Goal: Task Accomplishment & Management: Use online tool/utility

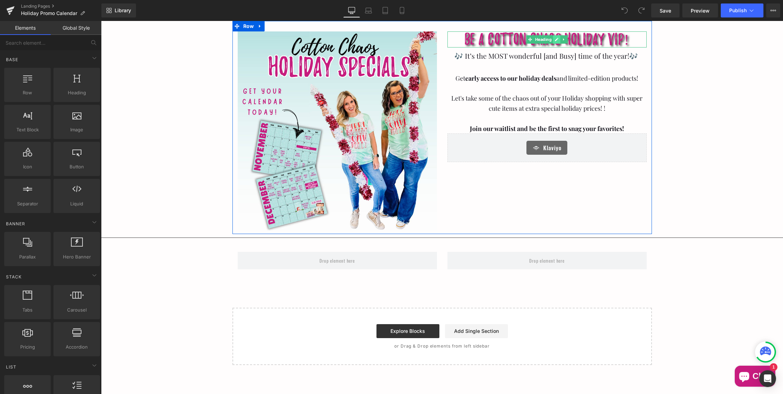
click at [556, 41] on icon at bounding box center [557, 39] width 4 height 4
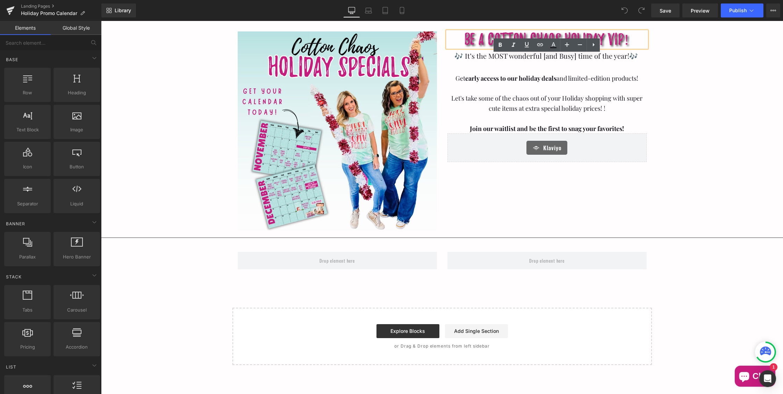
click at [631, 39] on h1 "Be a Cotton Chaos Holiday VIP!" at bounding box center [547, 39] width 199 height 16
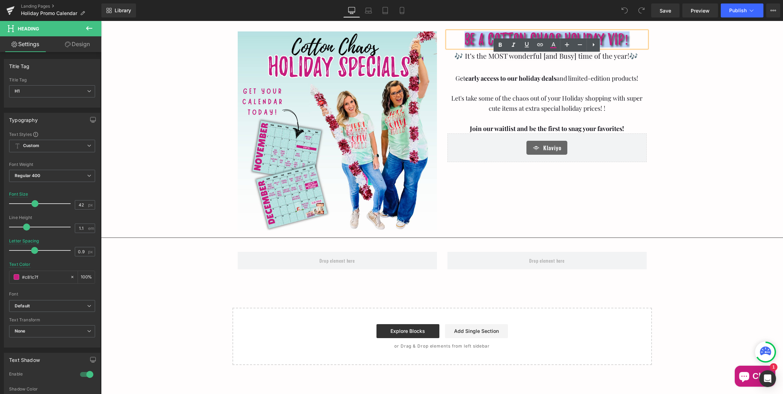
drag, startPoint x: 631, startPoint y: 39, endPoint x: 463, endPoint y: 35, distance: 168.2
click at [463, 36] on h1 "Be a Cotton Chaos Holiday VIP!" at bounding box center [547, 39] width 199 height 16
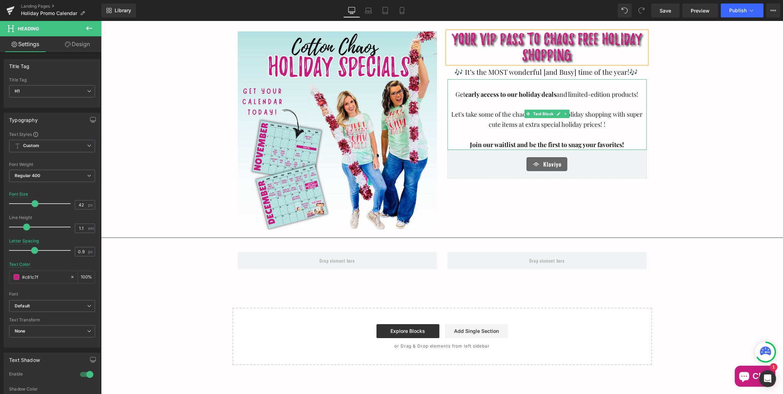
click at [547, 124] on p "Let's take some of the chaos out of your Holiday shopping with super cute items…" at bounding box center [547, 119] width 199 height 20
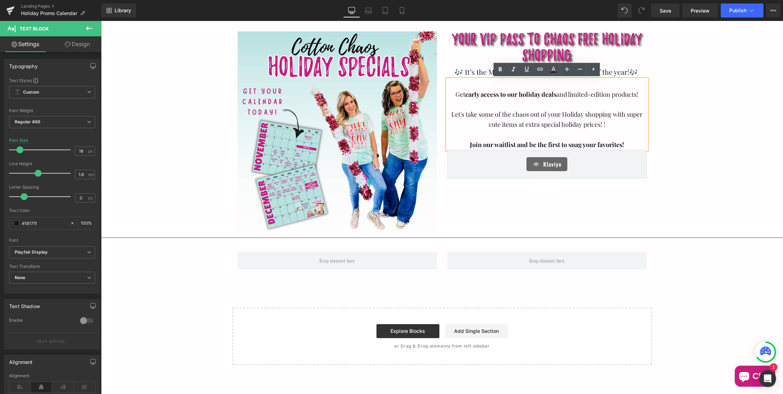
drag, startPoint x: 607, startPoint y: 125, endPoint x: 447, endPoint y: 115, distance: 160.5
click at [448, 115] on p "Let's take some of the chaos out of your Holiday shopping with super cute items…" at bounding box center [547, 119] width 199 height 20
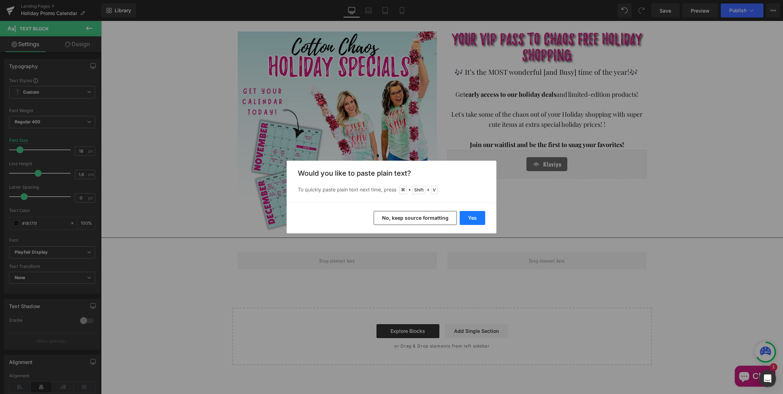
click at [470, 216] on button "Yes" at bounding box center [473, 218] width 26 height 14
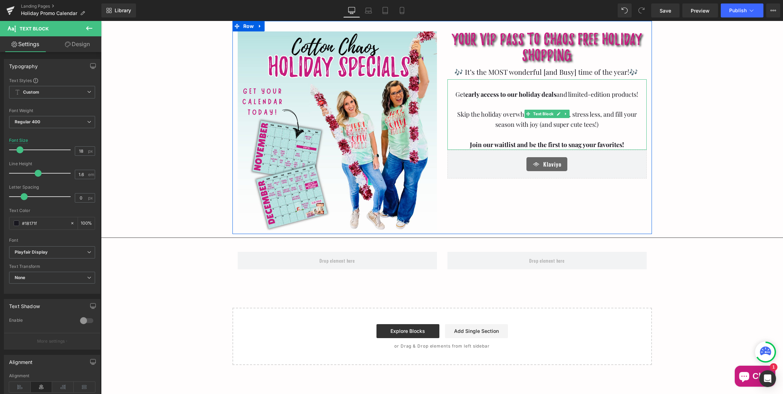
click at [562, 127] on p "Skip the holiday overwhelm—shop early, stress less, and fill your season with j…" at bounding box center [547, 119] width 199 height 20
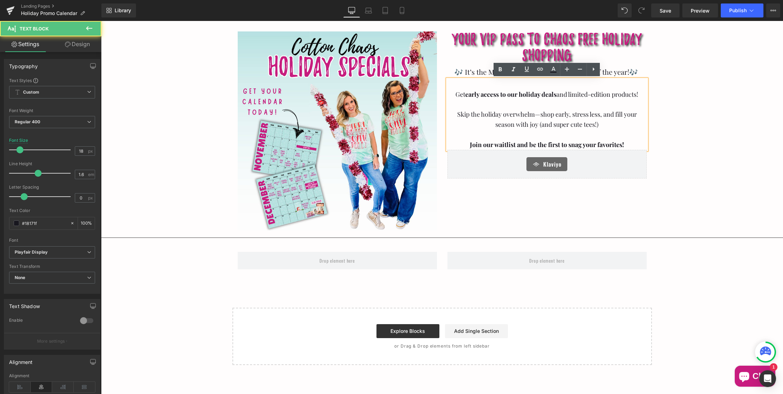
click at [538, 115] on p "Skip the holiday overwhelm—shop early, stress less, and fill your season with j…" at bounding box center [547, 119] width 199 height 20
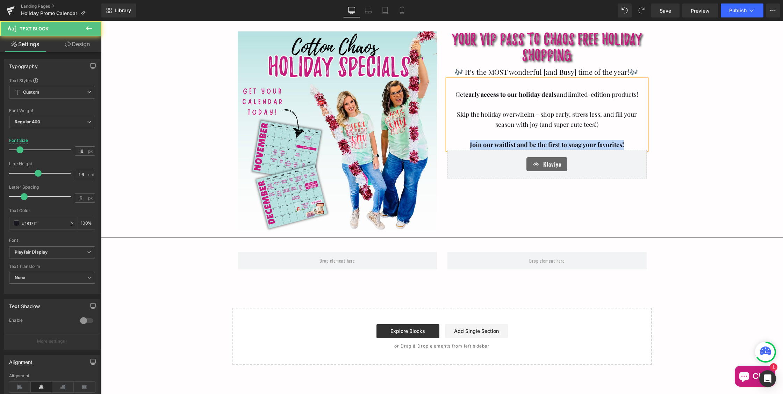
drag, startPoint x: 628, startPoint y: 146, endPoint x: 462, endPoint y: 144, distance: 166.1
click at [462, 144] on p "Join our waitlist and be the first to snag your favorites!" at bounding box center [547, 145] width 199 height 10
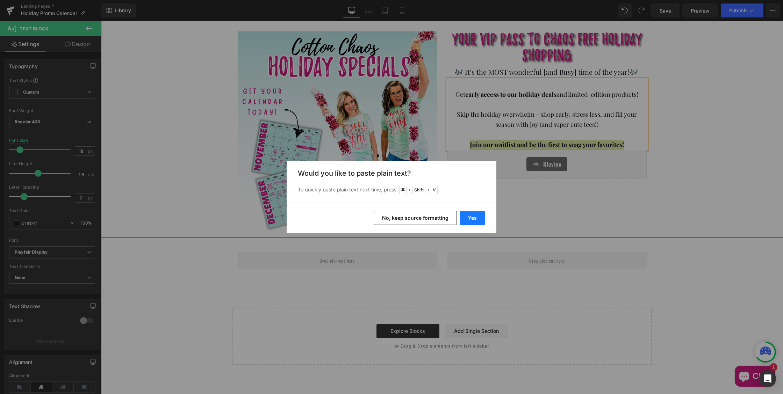
click at [467, 216] on button "Yes" at bounding box center [473, 218] width 26 height 14
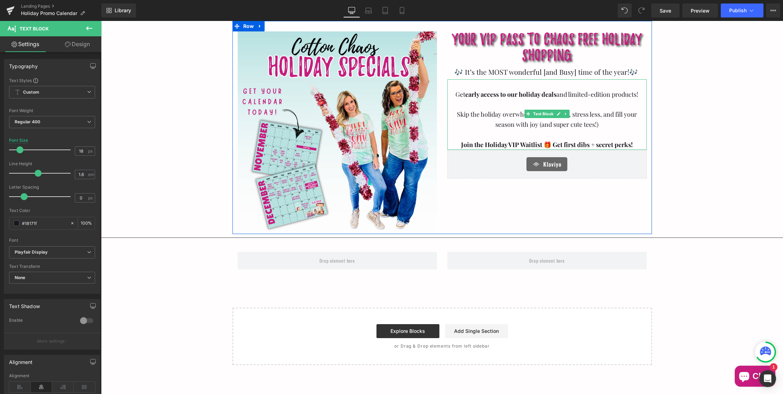
click at [573, 94] on span "Get early access to our holiday deals and limited-edition products" at bounding box center [546, 94] width 181 height 8
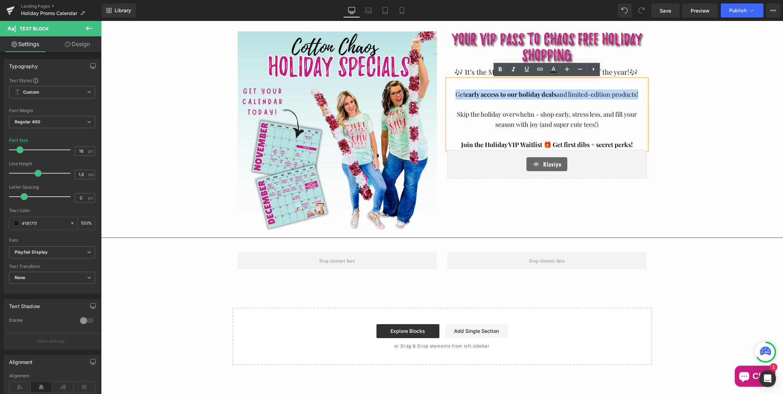
drag, startPoint x: 643, startPoint y: 95, endPoint x: 451, endPoint y: 92, distance: 191.6
click at [451, 92] on p "Get early access to our holiday deals and limited-edition products !" at bounding box center [547, 95] width 199 height 10
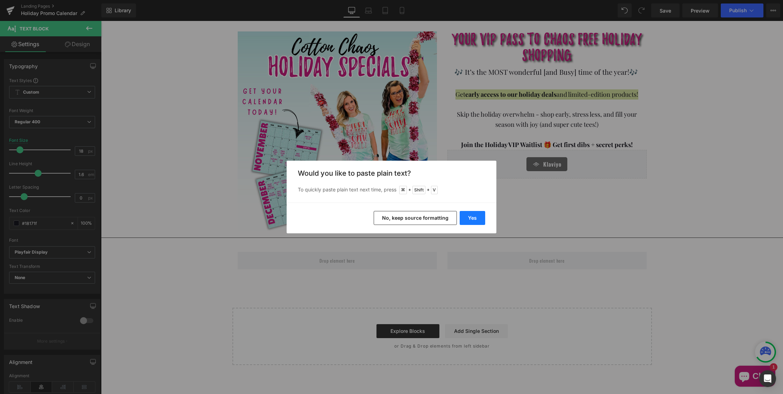
click at [467, 217] on button "Yes" at bounding box center [473, 218] width 26 height 14
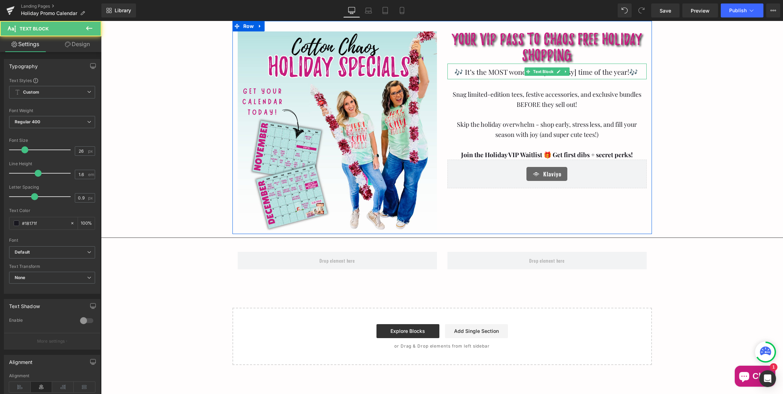
click at [639, 73] on span at bounding box center [639, 71] width 2 height 9
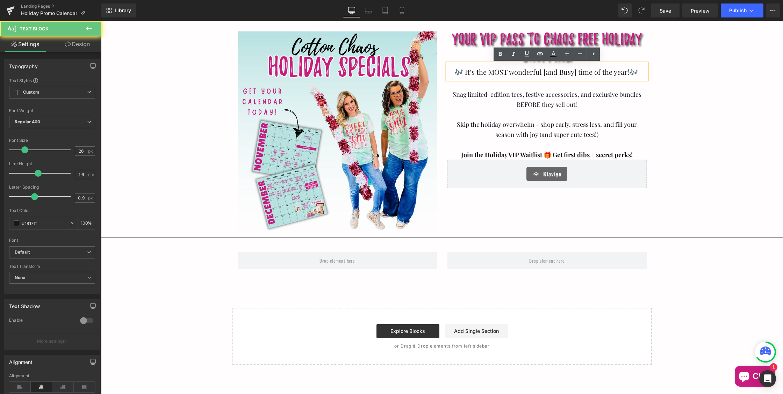
click at [639, 73] on span at bounding box center [639, 71] width 2 height 9
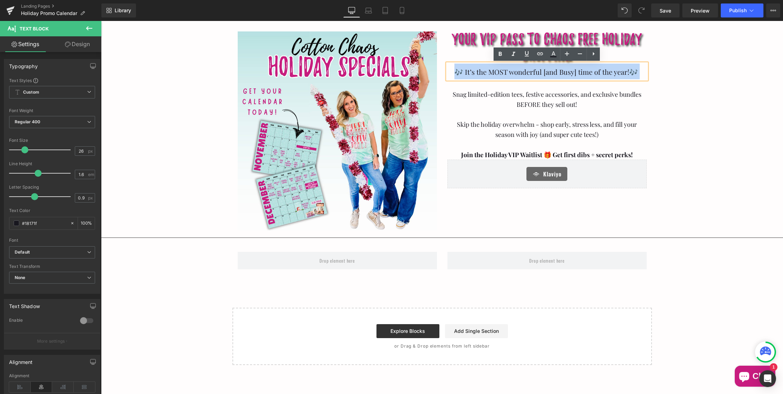
drag, startPoint x: 639, startPoint y: 73, endPoint x: 443, endPoint y: 69, distance: 195.5
click at [443, 69] on div "Your VIP Pass TO CHAOS FREE HOLIDAY SHOPPING Heading 🎶 It’s the MOST wonderful …" at bounding box center [547, 109] width 210 height 157
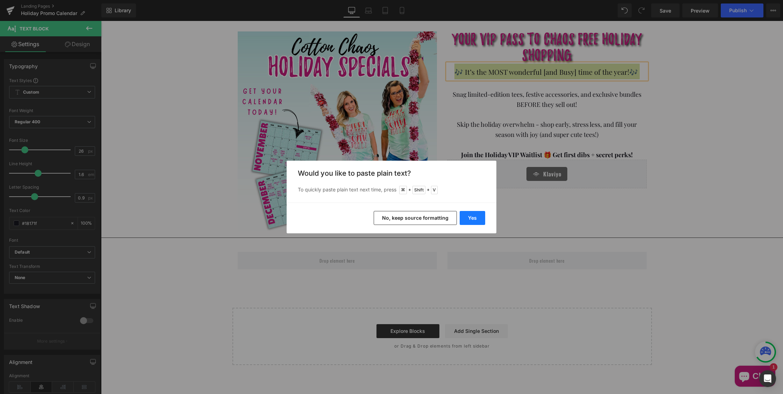
click at [465, 216] on button "Yes" at bounding box center [473, 218] width 26 height 14
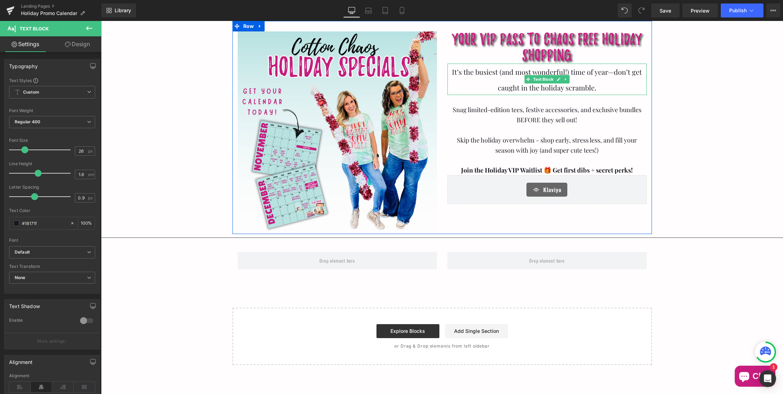
click at [610, 73] on span "It’s the busiest (and most wonderful!) time of year—don’t get caught in the hol…" at bounding box center [547, 79] width 190 height 25
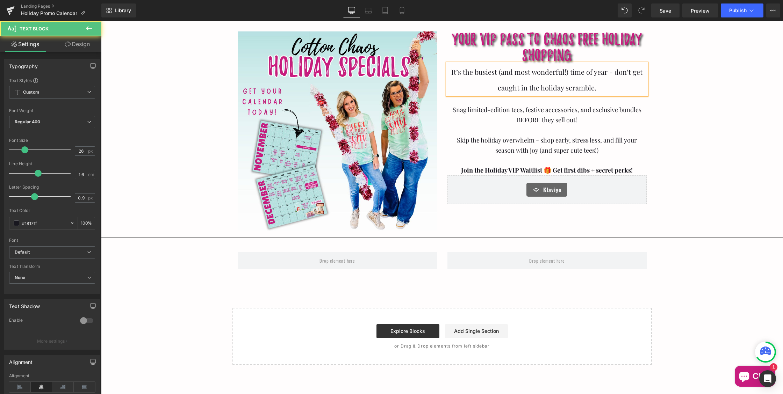
click at [570, 86] on span "It’s the busiest (and most wonderful!) time of year - don’t get caught in the h…" at bounding box center [546, 79] width 191 height 25
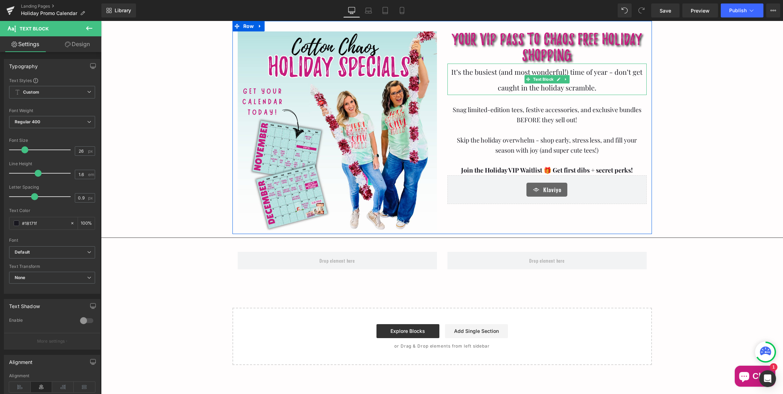
click at [607, 88] on p "It’s the busiest (and most wonderful!) time of year - don’t get caught in the h…" at bounding box center [547, 79] width 199 height 31
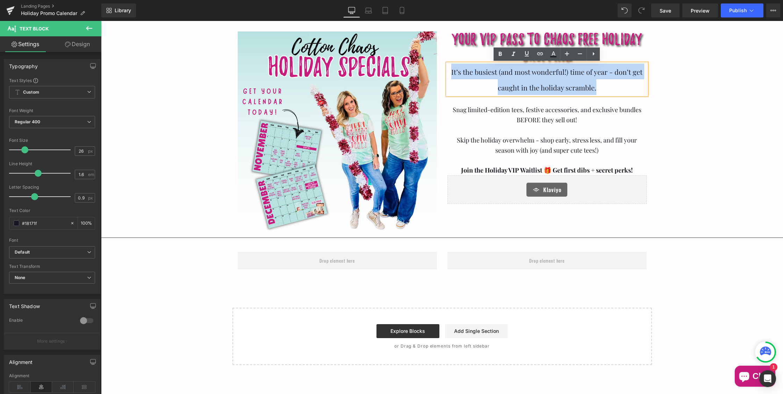
drag, startPoint x: 607, startPoint y: 88, endPoint x: 443, endPoint y: 69, distance: 164.7
click at [443, 69] on div "Your VIP Pass TO CHAOS FREE HOLIDAY SHOPPING Heading It’s the busiest (and most…" at bounding box center [547, 117] width 210 height 173
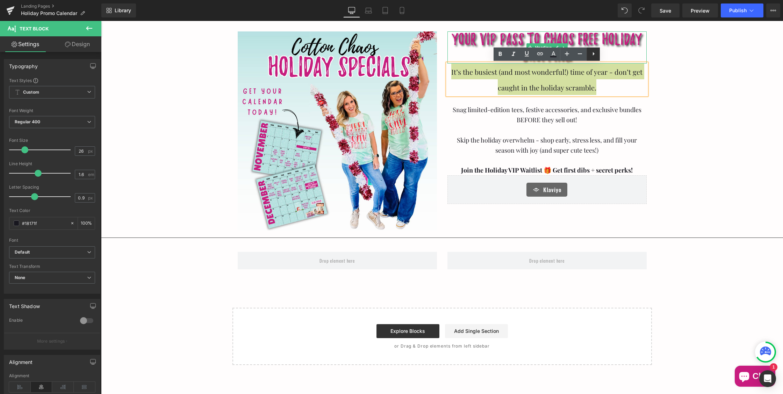
click at [595, 55] on icon at bounding box center [594, 54] width 8 height 8
click at [659, 13] on link "Save" at bounding box center [665, 10] width 28 height 14
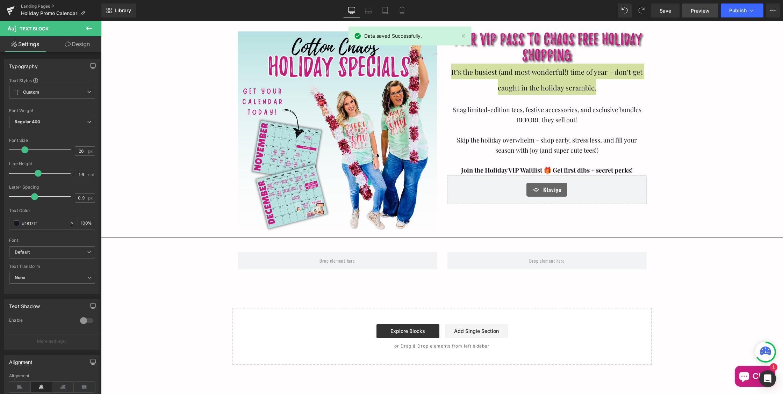
click at [704, 11] on span "Preview" at bounding box center [700, 10] width 19 height 7
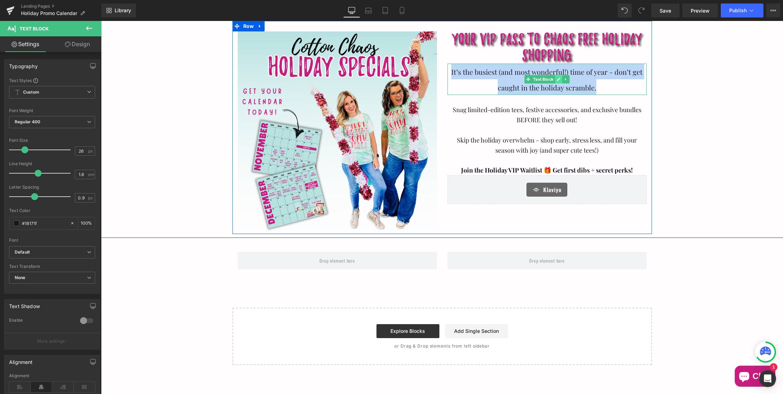
click at [558, 81] on icon at bounding box center [559, 79] width 4 height 4
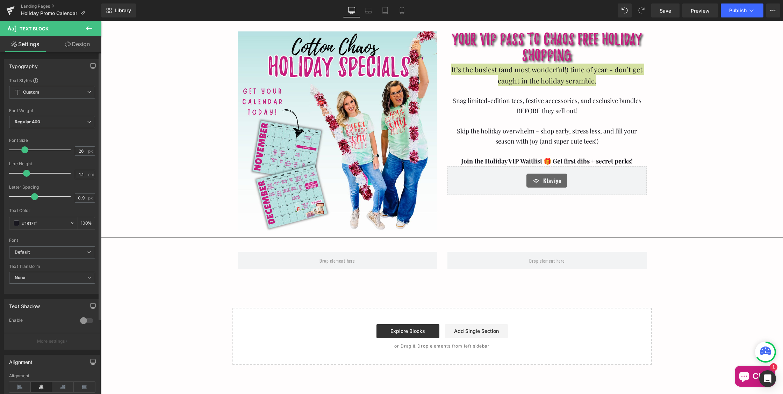
type input "1"
drag, startPoint x: 36, startPoint y: 172, endPoint x: 23, endPoint y: 171, distance: 13.3
click at [23, 171] on span at bounding box center [24, 173] width 7 height 7
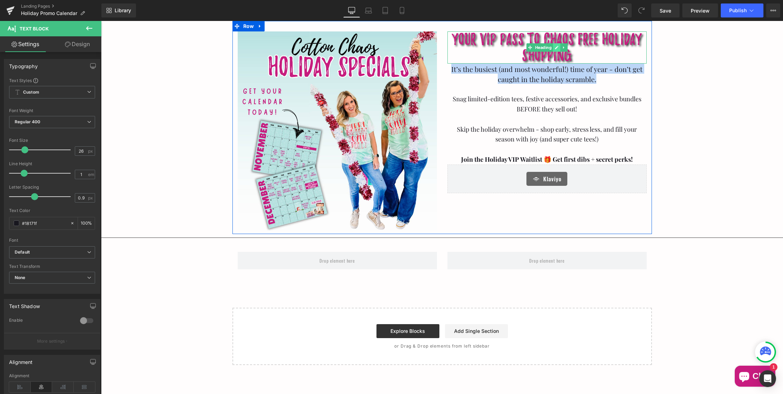
click at [556, 48] on icon at bounding box center [556, 47] width 3 height 3
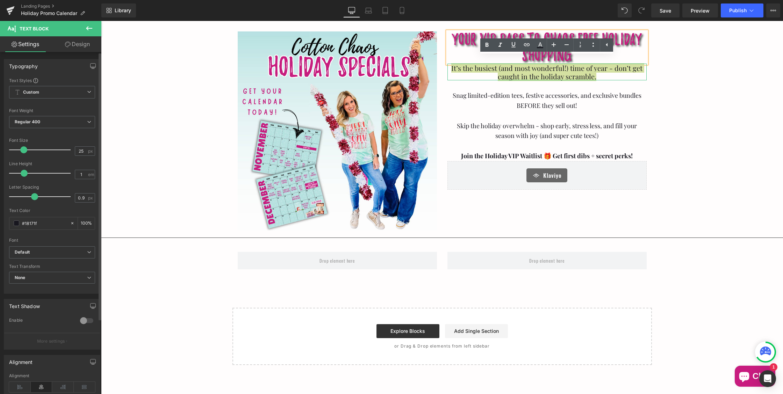
type input "26"
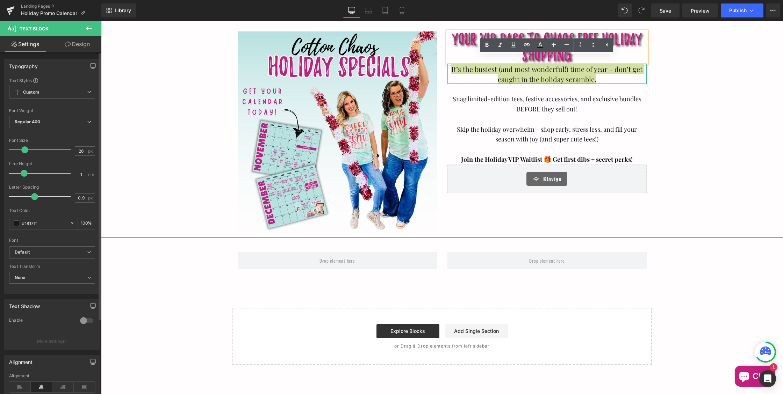
click at [24, 148] on span at bounding box center [24, 150] width 7 height 7
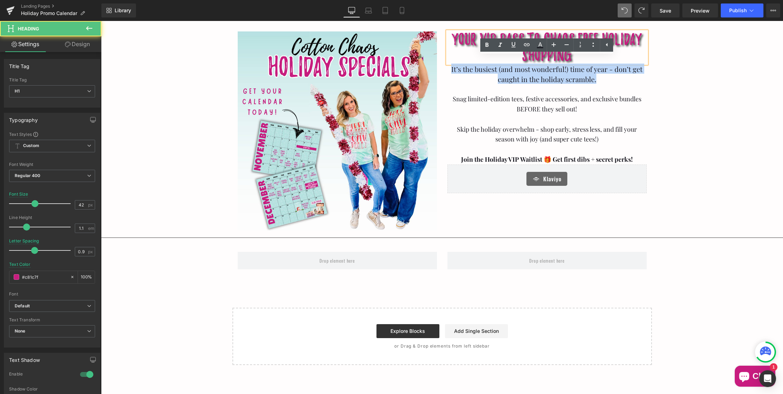
click at [568, 33] on span "Your VIP Pass TO CHAOS FREE HOLIDAY SHOPPING" at bounding box center [547, 48] width 190 height 30
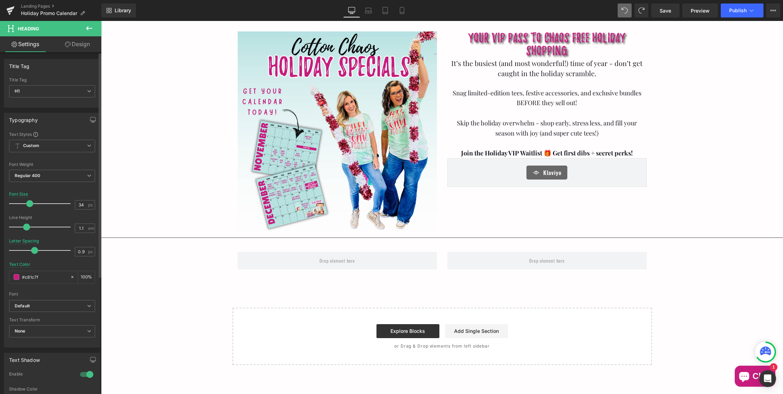
type input "33"
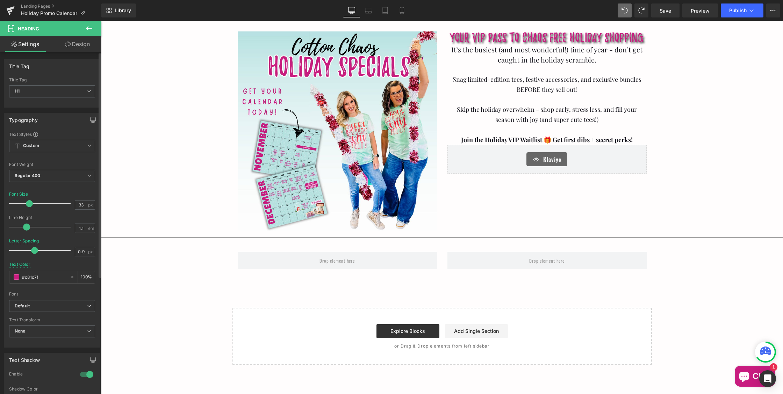
drag, startPoint x: 34, startPoint y: 202, endPoint x: 28, endPoint y: 202, distance: 5.6
click at [28, 202] on span at bounding box center [29, 203] width 7 height 7
click at [86, 29] on icon at bounding box center [89, 28] width 8 height 8
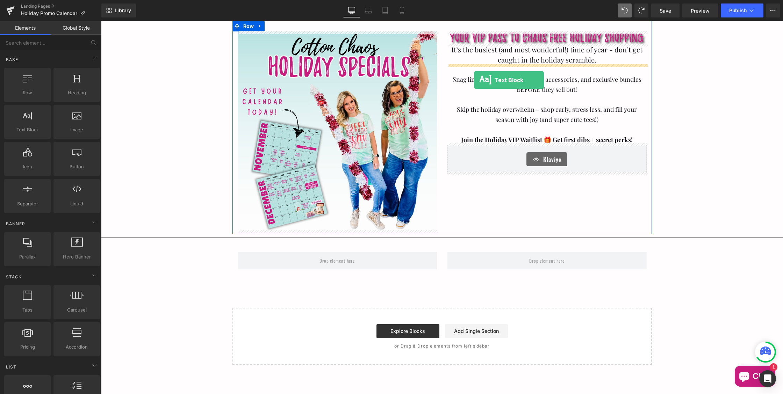
drag, startPoint x: 135, startPoint y: 141, endPoint x: 475, endPoint y: 78, distance: 345.3
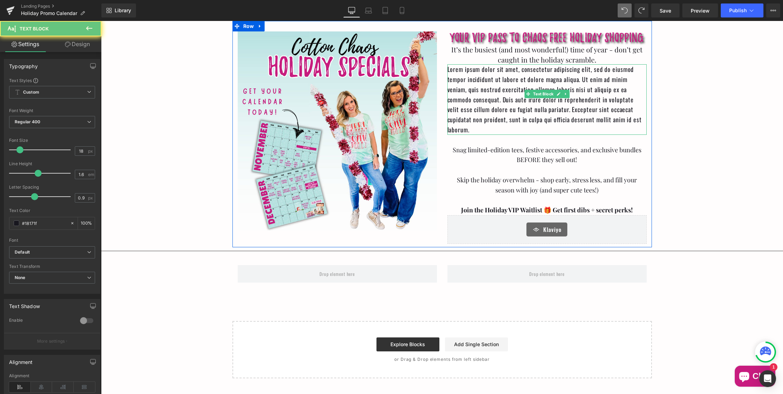
click at [507, 96] on p "Lorem ipsum dolor sit amet, consectetur adipiscing elit, sed do eiusmod tempor …" at bounding box center [547, 99] width 199 height 71
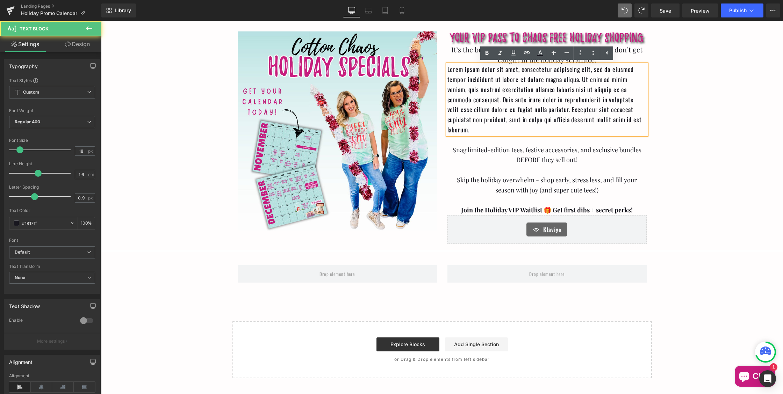
click at [639, 117] on p "Lorem ipsum dolor sit amet, consectetur adipiscing elit, sed do eiusmod tempor …" at bounding box center [547, 99] width 199 height 71
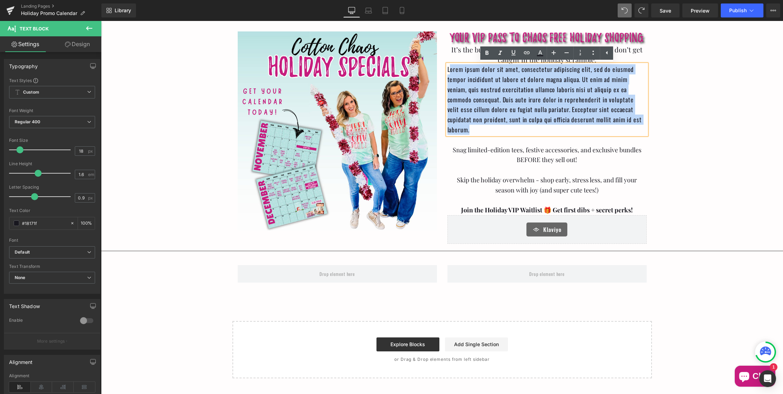
drag, startPoint x: 639, startPoint y: 117, endPoint x: 449, endPoint y: 71, distance: 195.4
click at [449, 71] on p "Lorem ipsum dolor sit amet, consectetur adipiscing elit, sed do eiusmod tempor …" at bounding box center [547, 99] width 199 height 71
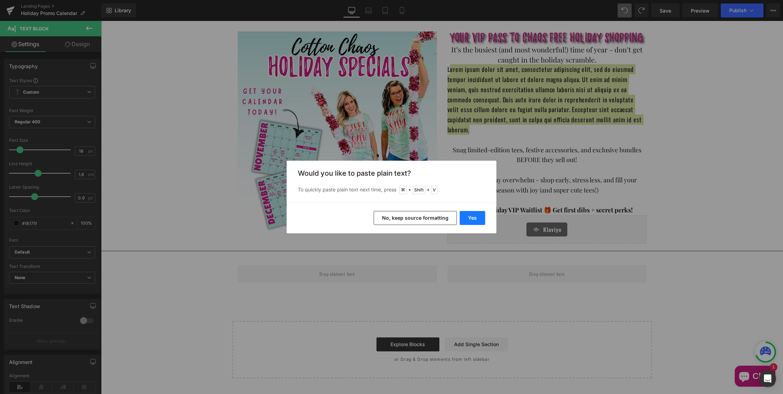
drag, startPoint x: 471, startPoint y: 220, endPoint x: 370, endPoint y: 199, distance: 103.6
click at [471, 220] on button "Yes" at bounding box center [473, 218] width 26 height 14
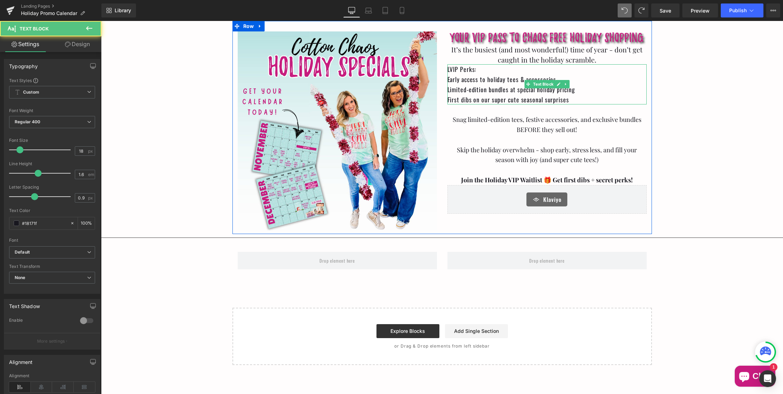
click at [450, 71] on p "LVIP Perks:" at bounding box center [547, 69] width 199 height 10
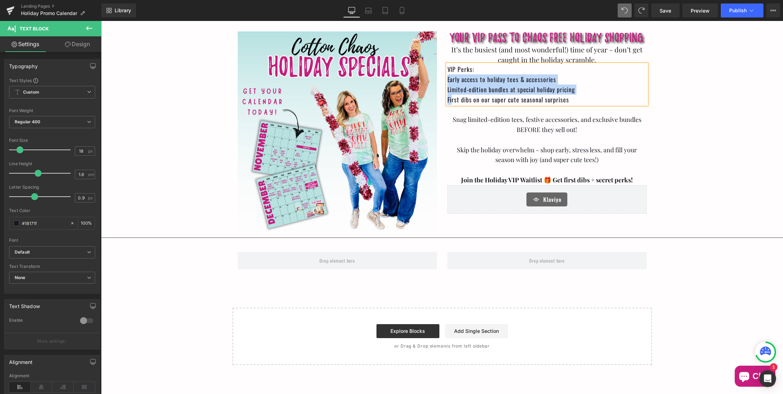
drag, startPoint x: 447, startPoint y: 80, endPoint x: 451, endPoint y: 101, distance: 21.8
click at [451, 101] on div "VIP Perks: Early access to holiday tees & accessories Limited-edition bundles a…" at bounding box center [547, 84] width 199 height 40
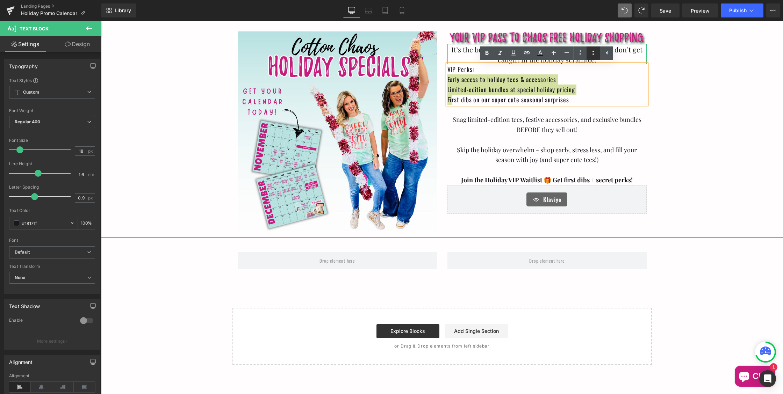
click at [593, 54] on icon at bounding box center [593, 53] width 1 height 4
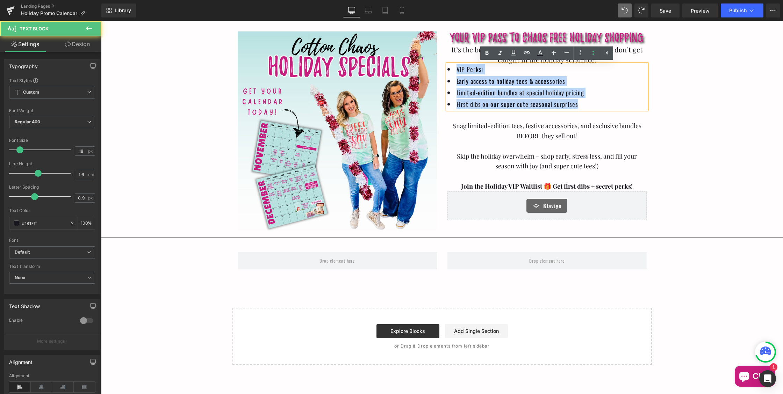
click at [457, 71] on span "VIP Perks:" at bounding box center [470, 69] width 27 height 9
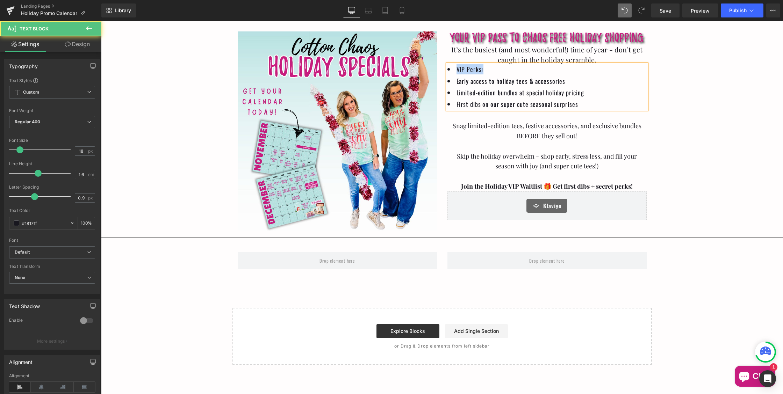
drag, startPoint x: 484, startPoint y: 70, endPoint x: 446, endPoint y: 69, distance: 37.5
click at [448, 69] on div "VIP Perks: Early access to holiday tees & accessories Limited-edition bundles a…" at bounding box center [547, 86] width 199 height 45
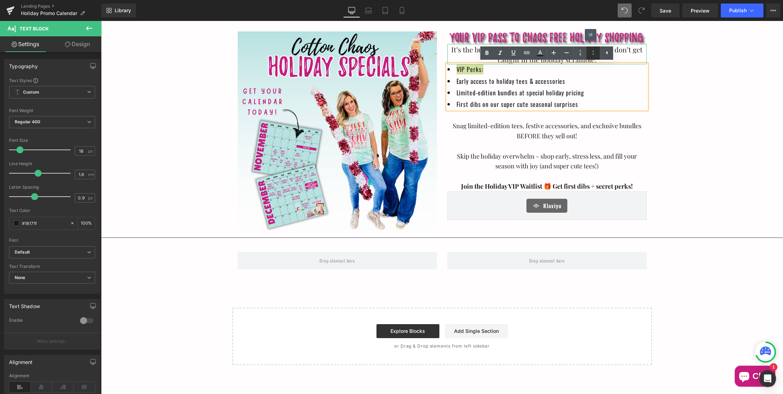
click at [593, 53] on icon at bounding box center [593, 53] width 8 height 8
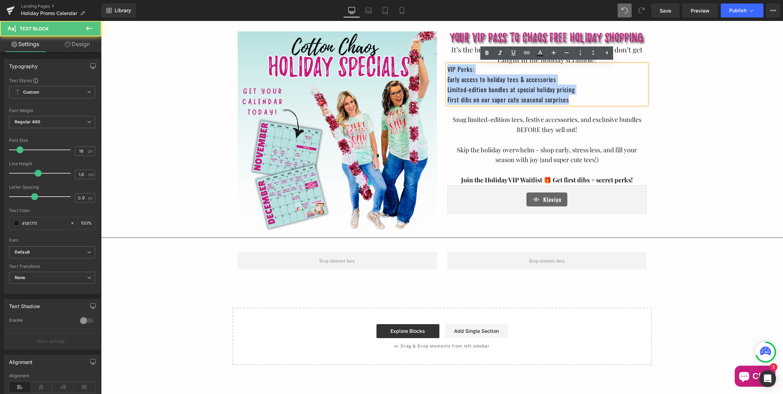
click at [448, 81] on span "Early access to holiday tees & accessories" at bounding box center [543, 228] width 682 height 373
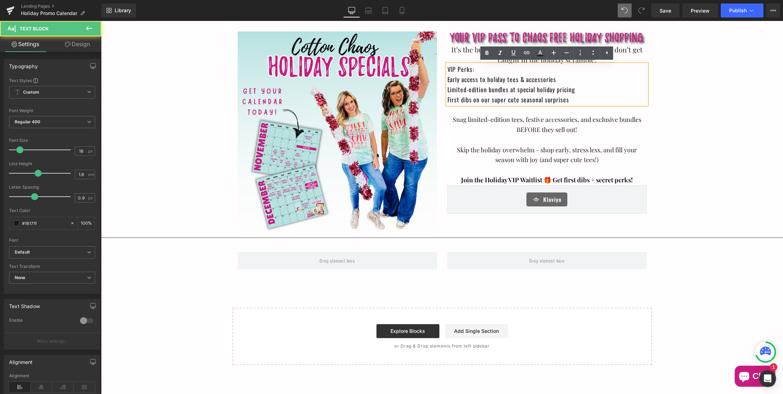
click at [448, 80] on div "VIP Perks: Early access to holiday tees & accessories Limited-edition bundles a…" at bounding box center [547, 84] width 199 height 40
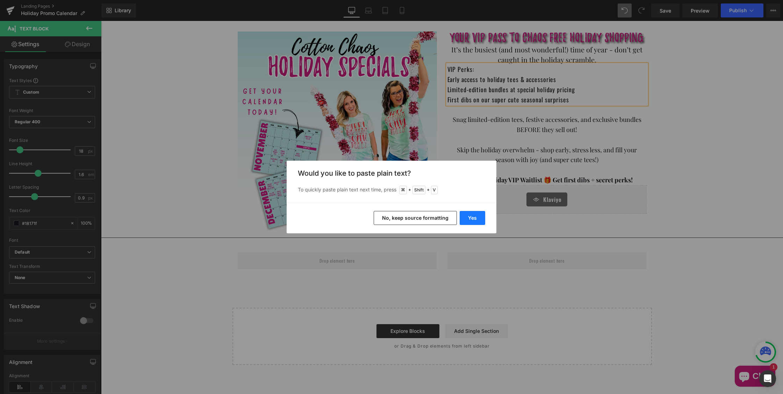
click at [467, 222] on button "Yes" at bounding box center [473, 218] width 26 height 14
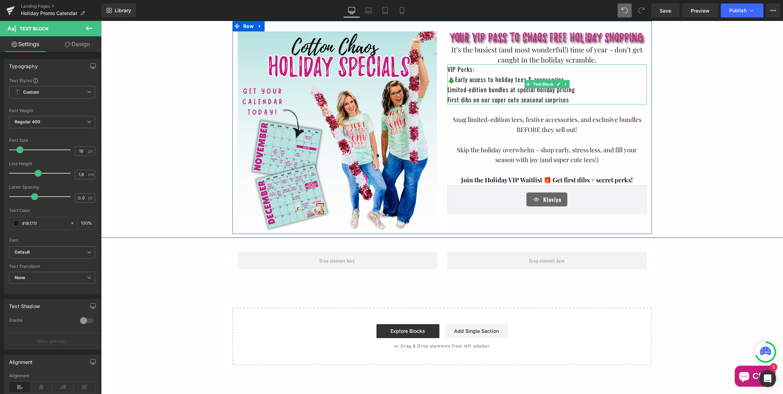
click at [450, 92] on span "Limited-edition bundles at special holiday pricing" at bounding box center [512, 89] width 128 height 9
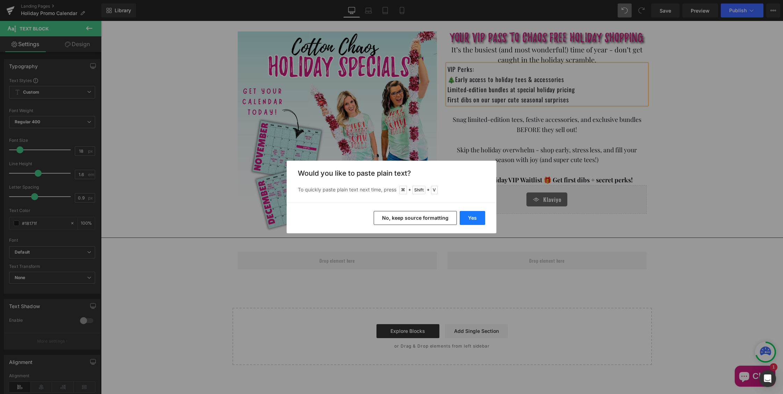
click at [475, 216] on button "Yes" at bounding box center [473, 218] width 26 height 14
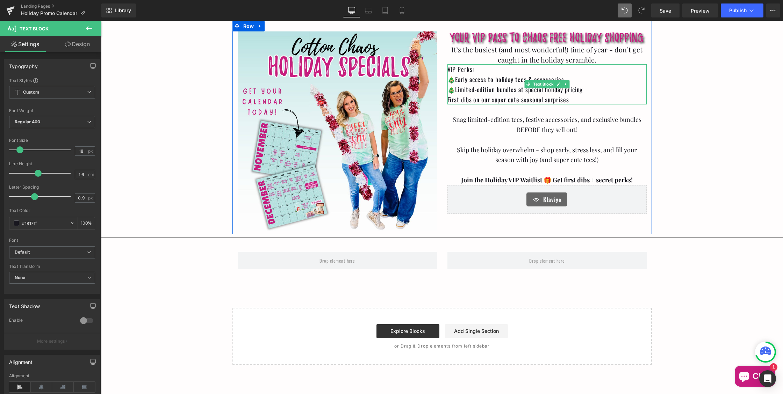
click at [449, 101] on span "First dibs on our super cute seasonal surprises" at bounding box center [509, 99] width 122 height 9
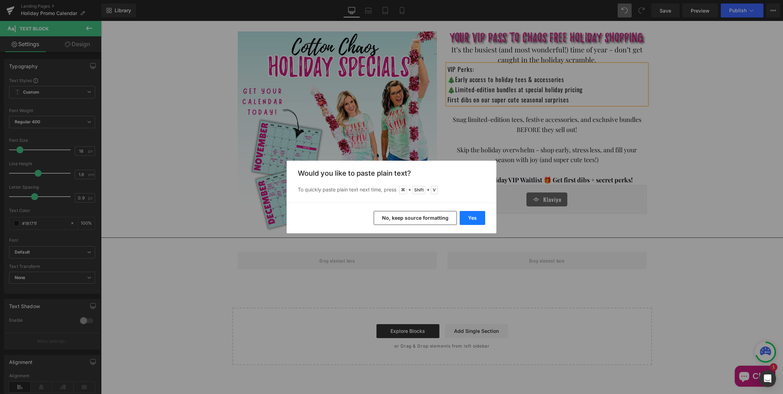
click at [477, 215] on button "Yes" at bounding box center [473, 218] width 26 height 14
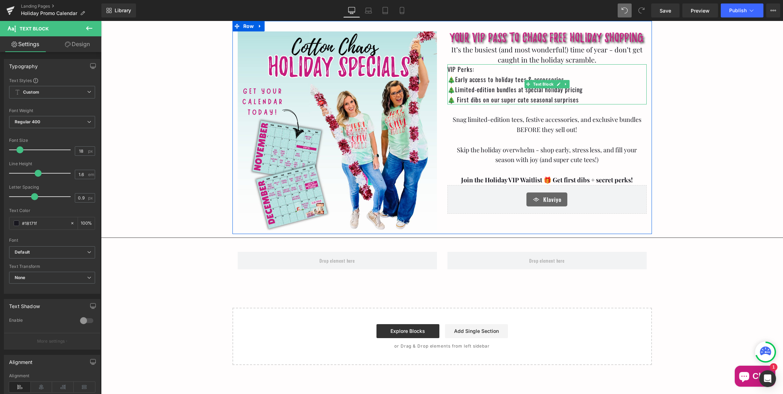
click at [458, 99] on span "🎄 First dibs on our super cute seasonal surprises" at bounding box center [513, 99] width 131 height 9
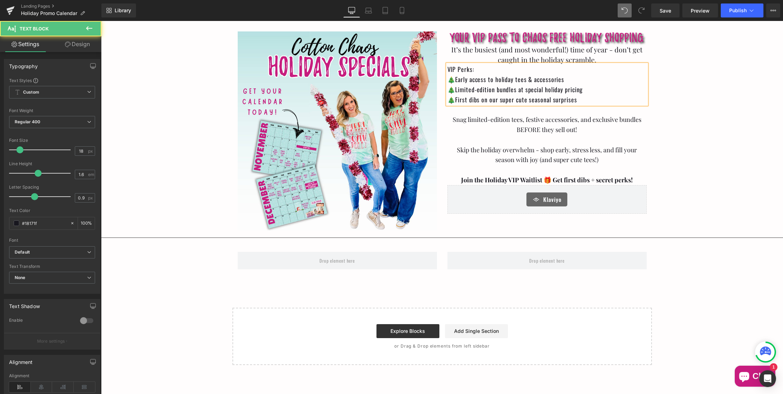
click at [448, 69] on span "VIP Perks:" at bounding box center [461, 69] width 27 height 9
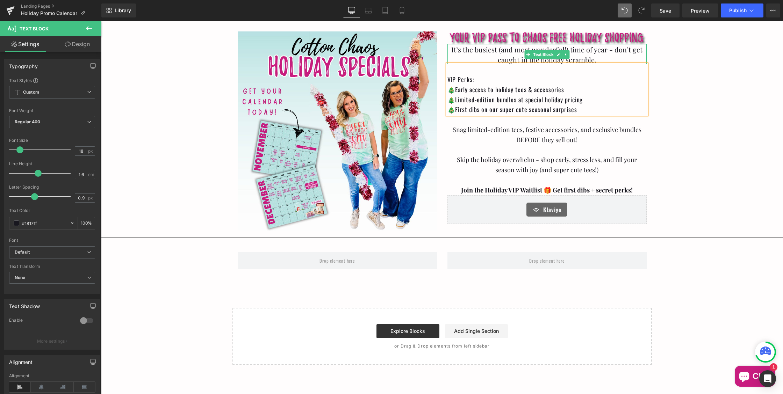
click at [507, 50] on span "It’s the busiest (and most wonderful!) time of year - don’t get caught in the h…" at bounding box center [546, 55] width 191 height 20
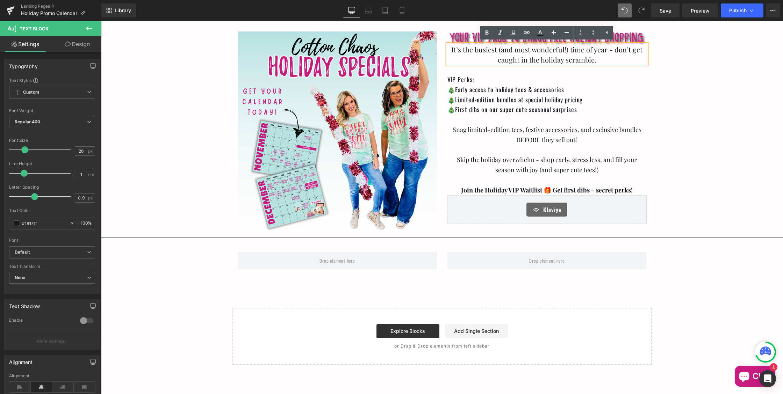
click at [512, 56] on span "It’s the busiest (and most wonderful!) time of year - don’t get caught in the h…" at bounding box center [546, 55] width 191 height 20
click at [498, 90] on span "🎄Early access to holiday tees & accessories" at bounding box center [543, 228] width 682 height 373
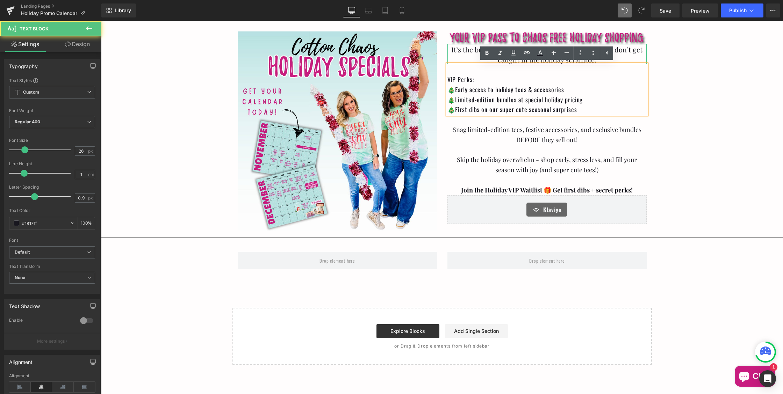
click at [468, 51] on span "It’s the busiest (and most wonderful!) time of year - don’t get caught in the h…" at bounding box center [546, 55] width 191 height 20
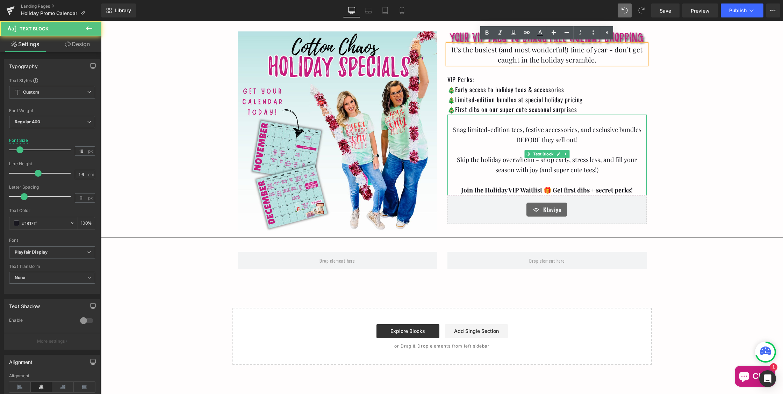
click at [582, 142] on p "Snag limited-edition tees, festive accessories, and exclusive bundles BEFORE th…" at bounding box center [547, 135] width 199 height 20
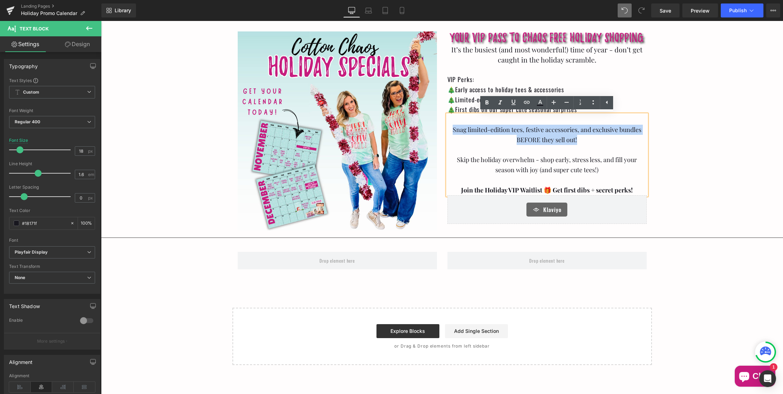
drag, startPoint x: 585, startPoint y: 138, endPoint x: 443, endPoint y: 127, distance: 142.1
click at [443, 127] on div "Your VIP Pass TO CHAOS FREE HOLIDAY SHOPPING Heading It’s the busiest (and most…" at bounding box center [547, 127] width 210 height 193
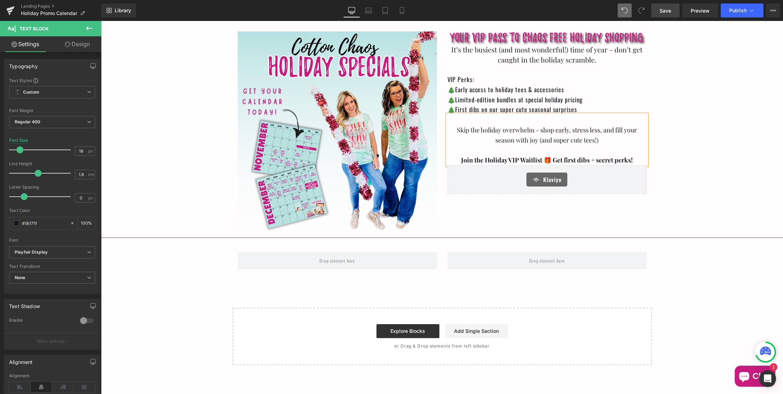
click at [664, 12] on span "Save" at bounding box center [666, 10] width 12 height 7
click at [699, 15] on link "Preview" at bounding box center [701, 10] width 36 height 14
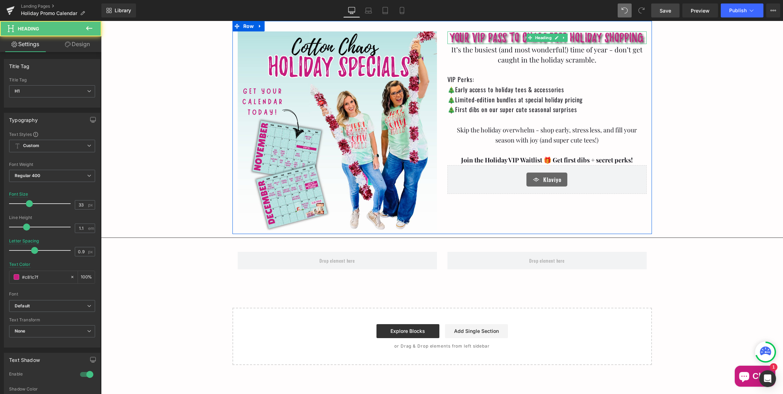
click at [594, 38] on span "Your VIP Pass TO CHAOS FREE HOLIDAY SHOPPING" at bounding box center [547, 37] width 194 height 11
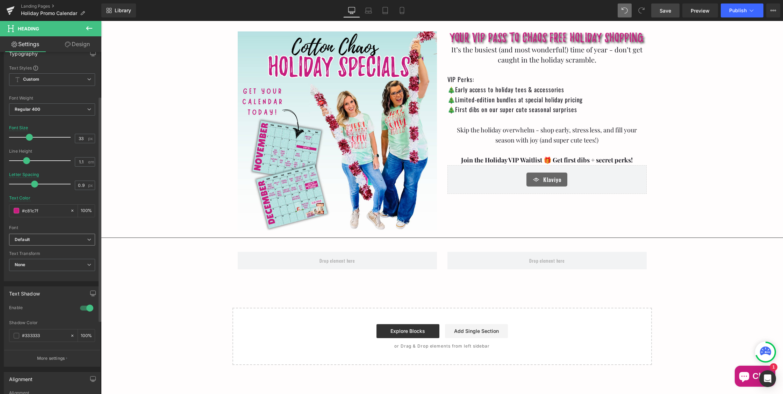
scroll to position [67, 0]
click at [81, 304] on div at bounding box center [86, 307] width 17 height 11
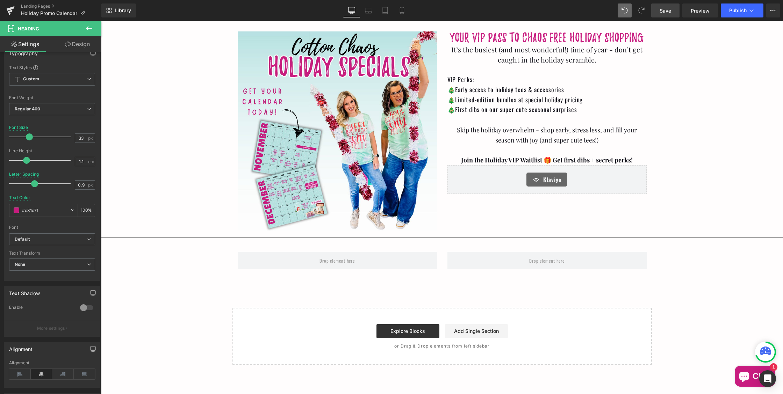
click at [671, 11] on span "Save" at bounding box center [666, 10] width 12 height 7
click at [123, 13] on link "Library" at bounding box center [118, 10] width 35 height 14
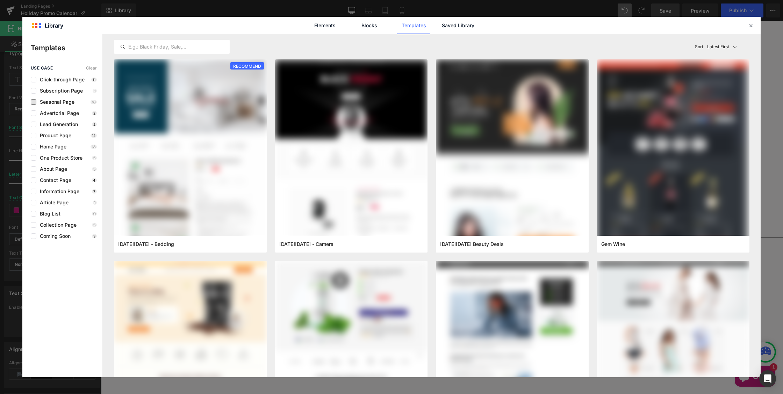
click at [66, 100] on span "Seasonal Page" at bounding box center [55, 102] width 38 height 6
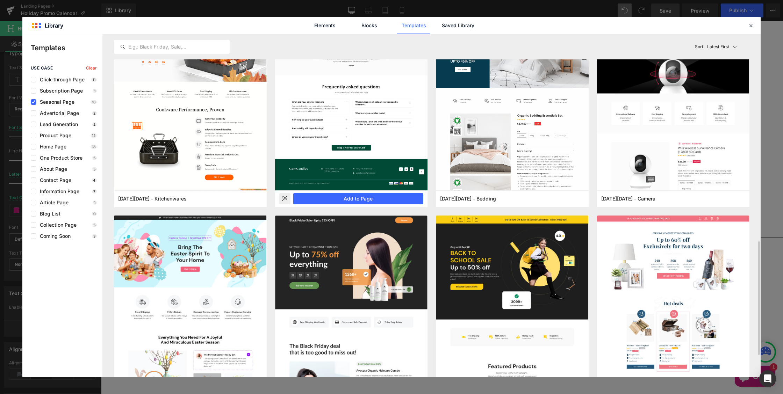
scroll to position [530, 0]
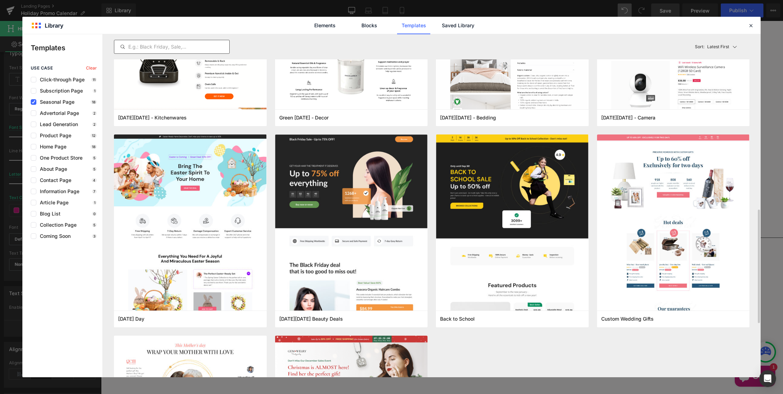
click at [199, 47] on input "text" at bounding box center [171, 47] width 115 height 8
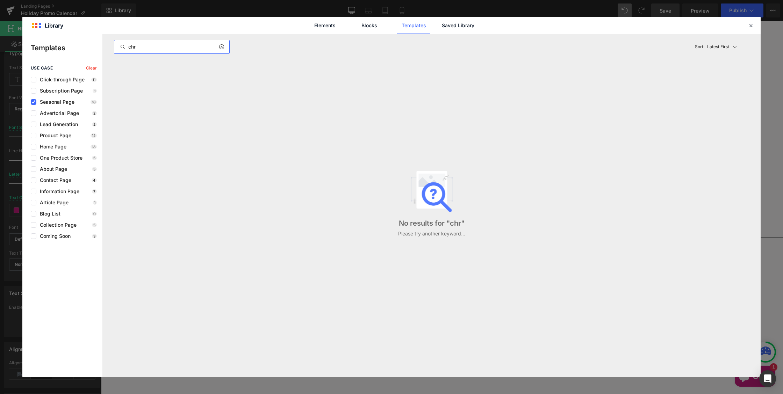
scroll to position [0, 0]
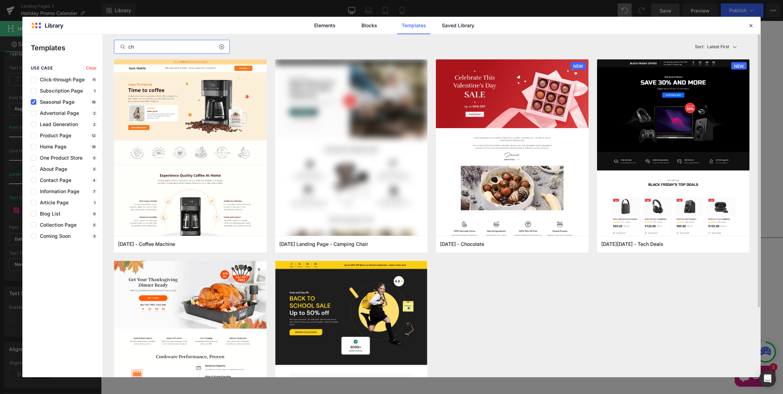
type input "c"
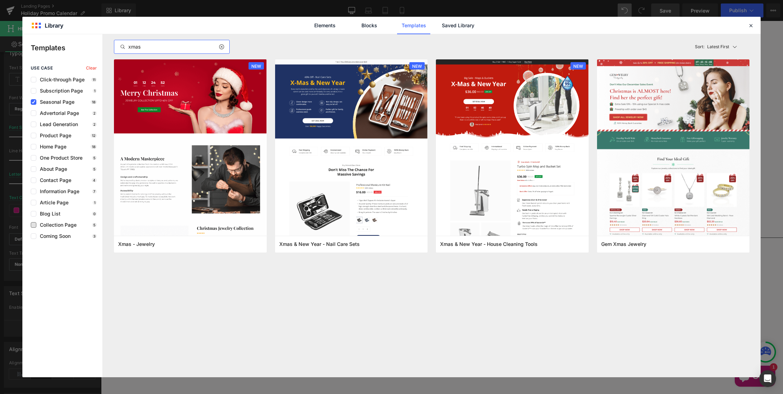
type input "xmas"
click at [67, 224] on span "Collection Page" at bounding box center [56, 225] width 40 height 6
click at [34, 104] on label at bounding box center [34, 102] width 6 height 6
click at [34, 102] on input "checkbox" at bounding box center [34, 102] width 0 height 0
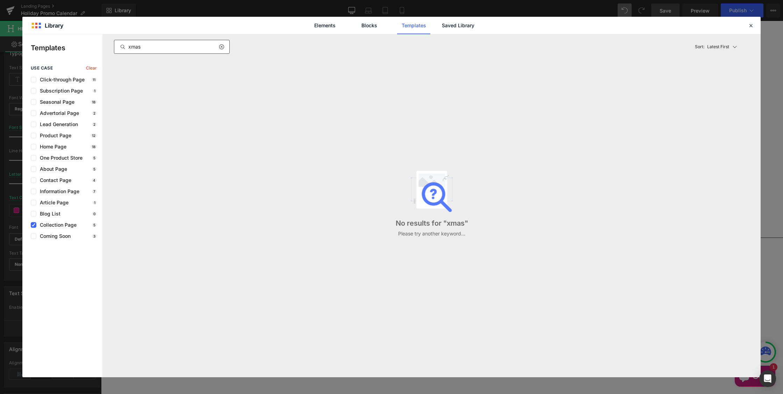
click at [224, 48] on icon at bounding box center [221, 47] width 5 height 6
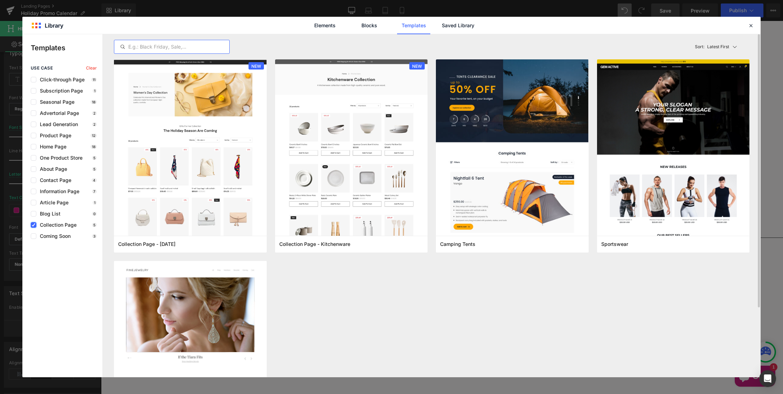
click at [33, 225] on icon at bounding box center [33, 225] width 3 height 0
click at [34, 225] on input "checkbox" at bounding box center [34, 225] width 0 height 0
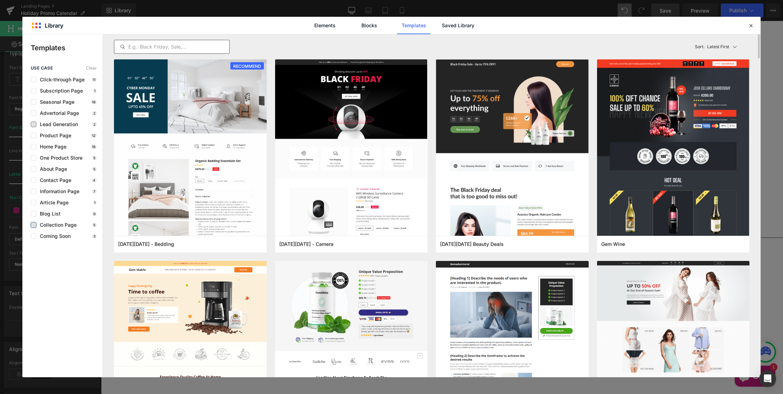
click at [63, 124] on span "Lead Generation" at bounding box center [57, 125] width 42 height 6
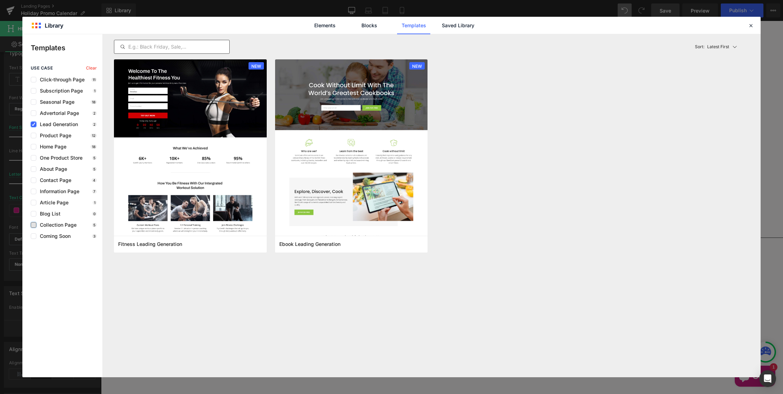
click at [34, 124] on icon at bounding box center [33, 124] width 3 height 0
click at [34, 124] on input "checkbox" at bounding box center [34, 124] width 0 height 0
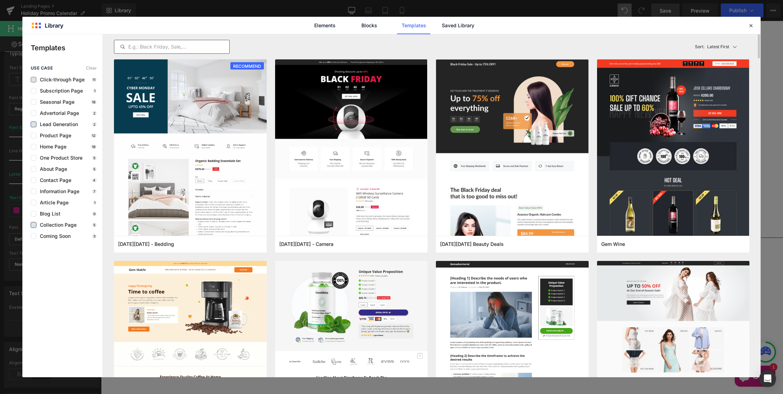
click at [63, 78] on span "Click-through Page" at bounding box center [60, 80] width 48 height 6
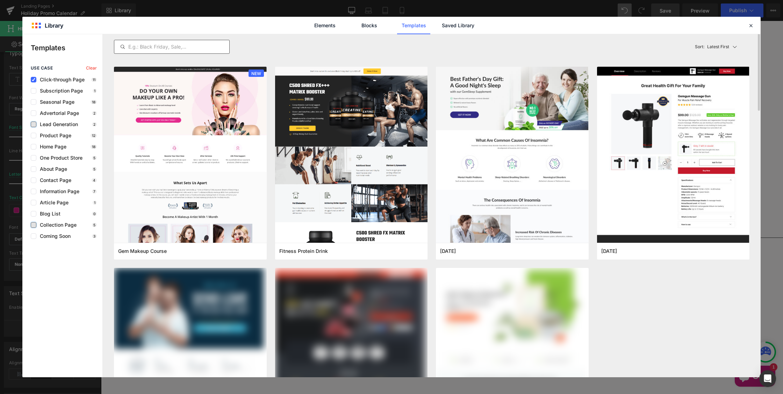
scroll to position [289, 0]
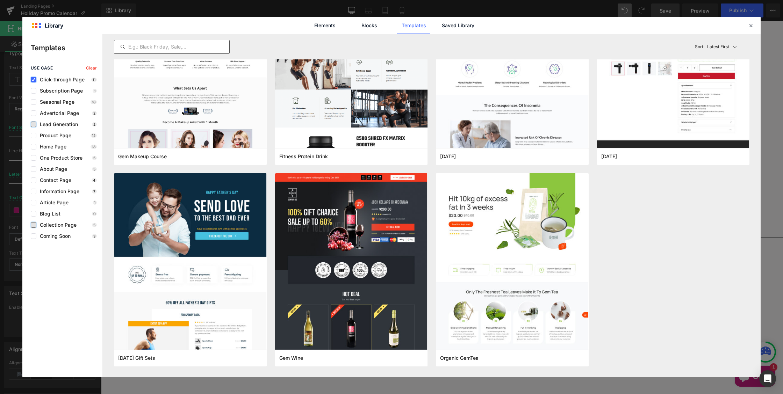
click at [33, 80] on icon at bounding box center [33, 80] width 3 height 0
click at [34, 80] on input "checkbox" at bounding box center [34, 80] width 0 height 0
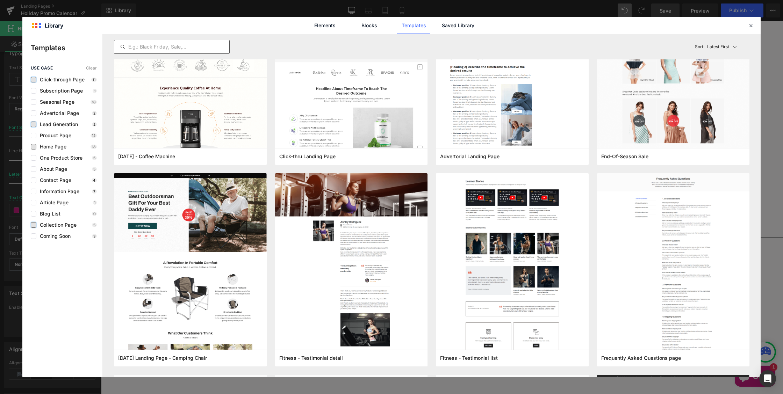
click at [56, 145] on span "Home Page" at bounding box center [51, 147] width 30 height 6
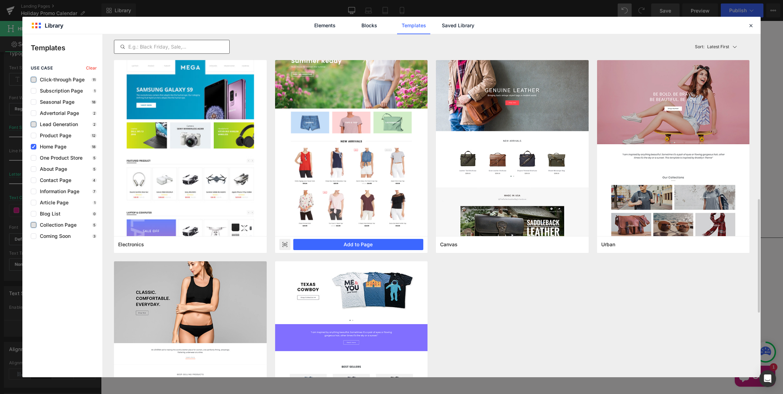
scroll to position [630, 0]
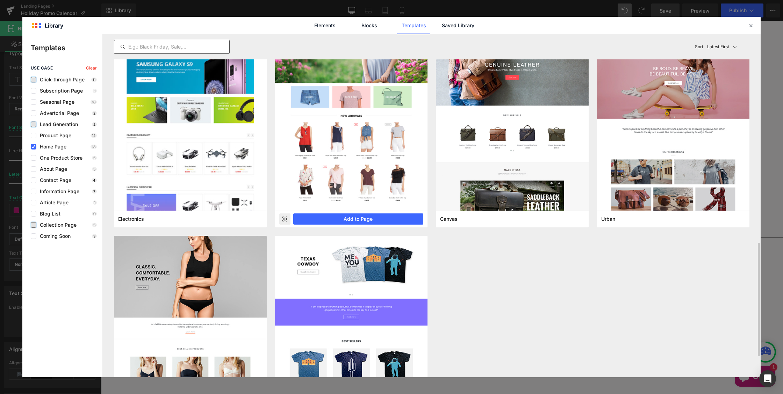
click at [285, 220] on rect at bounding box center [284, 219] width 11 height 11
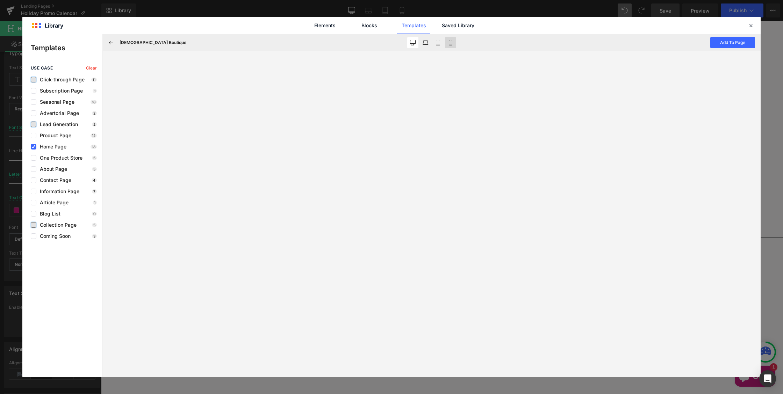
click at [450, 45] on icon at bounding box center [451, 43] width 6 height 6
click at [412, 42] on icon at bounding box center [413, 43] width 6 height 6
click at [451, 45] on icon at bounding box center [451, 43] width 6 height 6
click at [438, 43] on icon at bounding box center [438, 43] width 6 height 6
click at [428, 43] on icon at bounding box center [426, 43] width 6 height 6
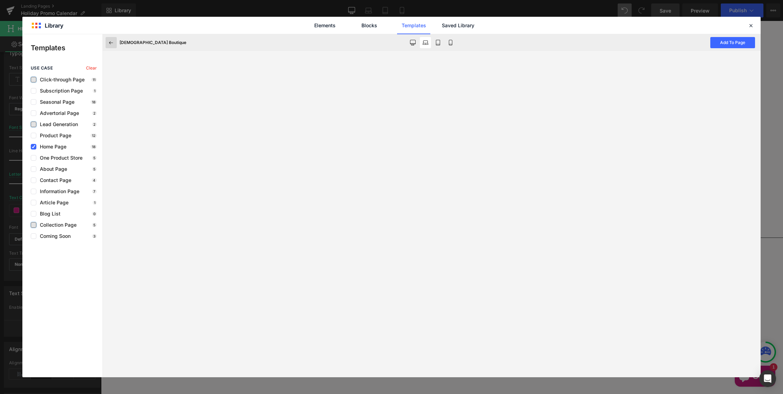
click at [111, 41] on icon at bounding box center [111, 43] width 6 height 6
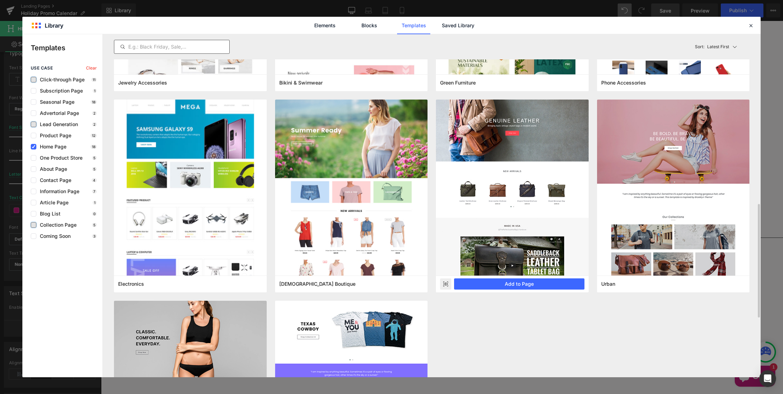
scroll to position [552, 0]
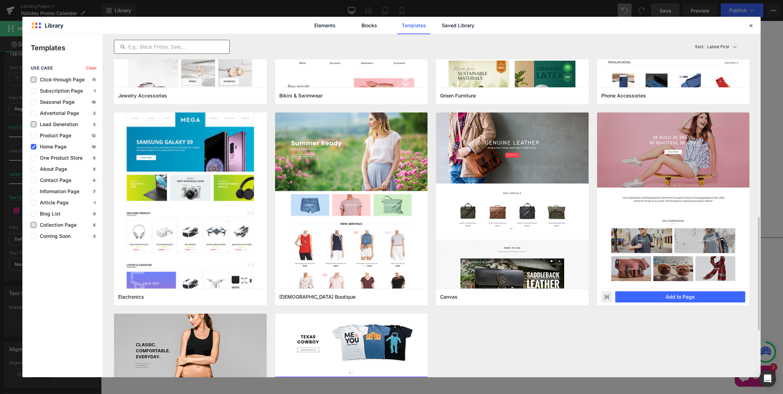
click at [669, 138] on img at bounding box center [673, 196] width 153 height 186
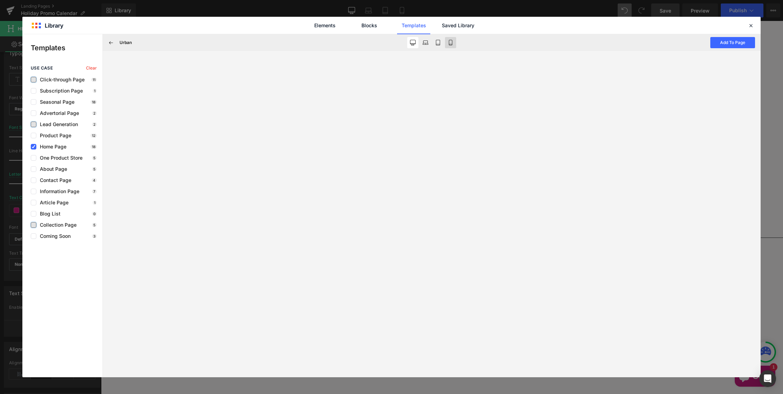
click at [453, 43] on icon at bounding box center [451, 43] width 6 height 6
click at [414, 43] on icon at bounding box center [413, 43] width 6 height 6
